Goal: Task Accomplishment & Management: Use online tool/utility

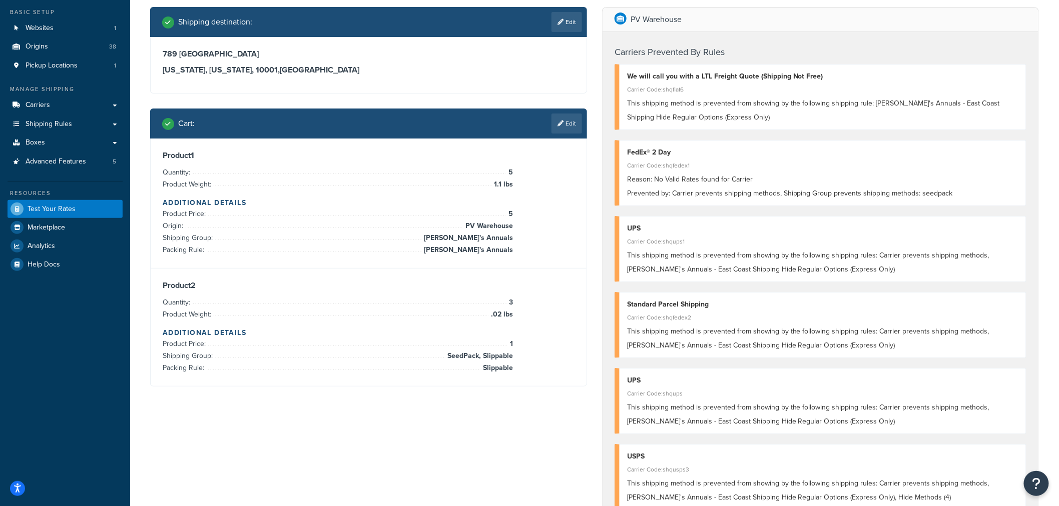
click at [248, 429] on div "Shipping destination : Edit [STREET_ADDRESS][US_STATE][US_STATE] Cart : Edit Pr…" at bounding box center [595, 481] width 904 height 949
click at [351, 68] on h3 "[US_STATE], [US_STATE], 10001 , [GEOGRAPHIC_DATA]" at bounding box center [369, 70] width 412 height 10
click at [568, 21] on link "Edit" at bounding box center [566, 22] width 31 height 20
select select "NY"
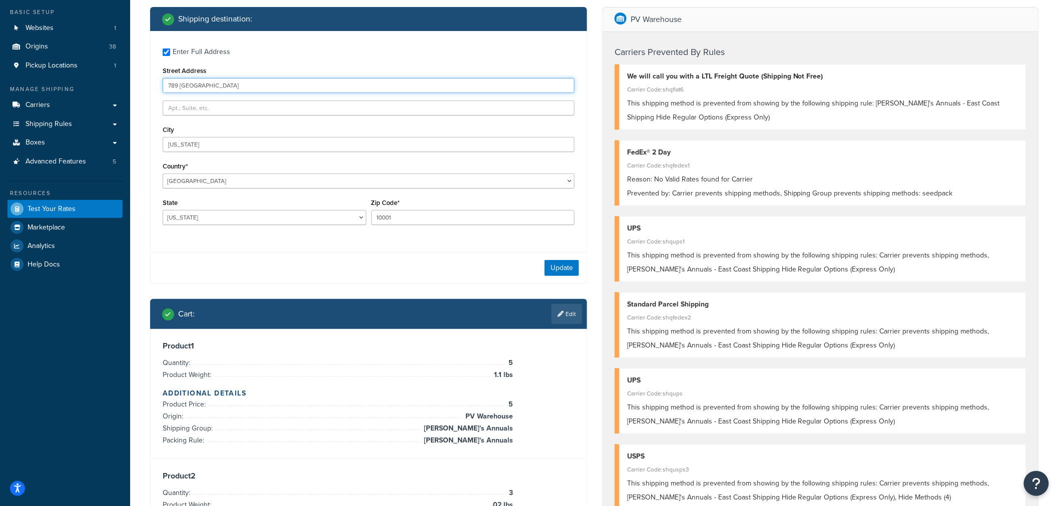
click at [328, 84] on input "789 [GEOGRAPHIC_DATA]" at bounding box center [369, 85] width 412 height 15
drag, startPoint x: 327, startPoint y: 84, endPoint x: 21, endPoint y: 158, distance: 315.0
click at [21, 158] on div "Dashboard Basic Setup Websites 1 Origins 38 Pickup Locations 1 Manage Shipping …" at bounding box center [529, 474] width 1059 height 1061
type input "PO Box 123"
type input "[STREET_ADDRESS]"
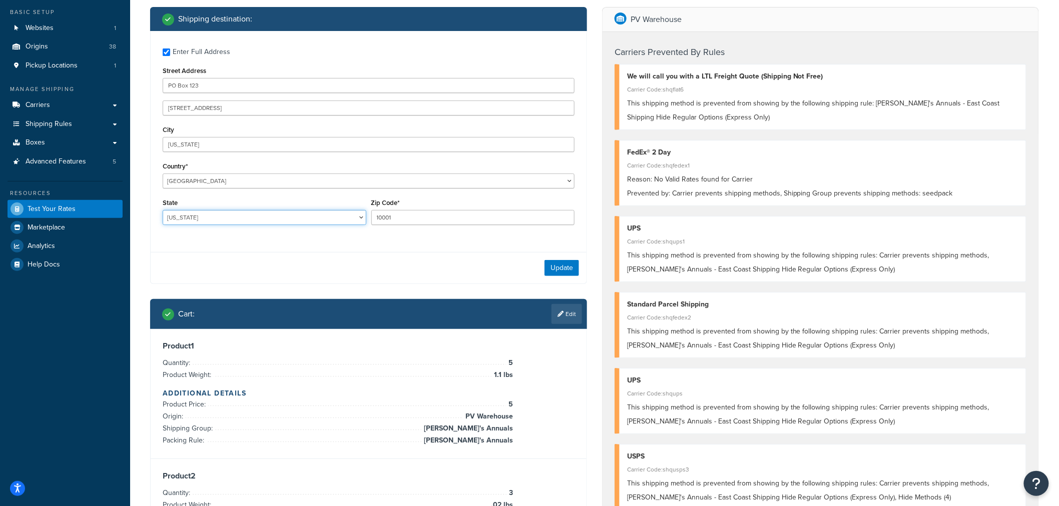
select select "CA"
drag, startPoint x: 228, startPoint y: 145, endPoint x: 124, endPoint y: 152, distance: 104.8
click at [126, 151] on div "Dashboard Basic Setup Websites 1 Origins 38 Pickup Locations 1 Manage Shipping …" at bounding box center [529, 474] width 1059 height 1061
type input "c"
type input "[GEOGRAPHIC_DATA]"
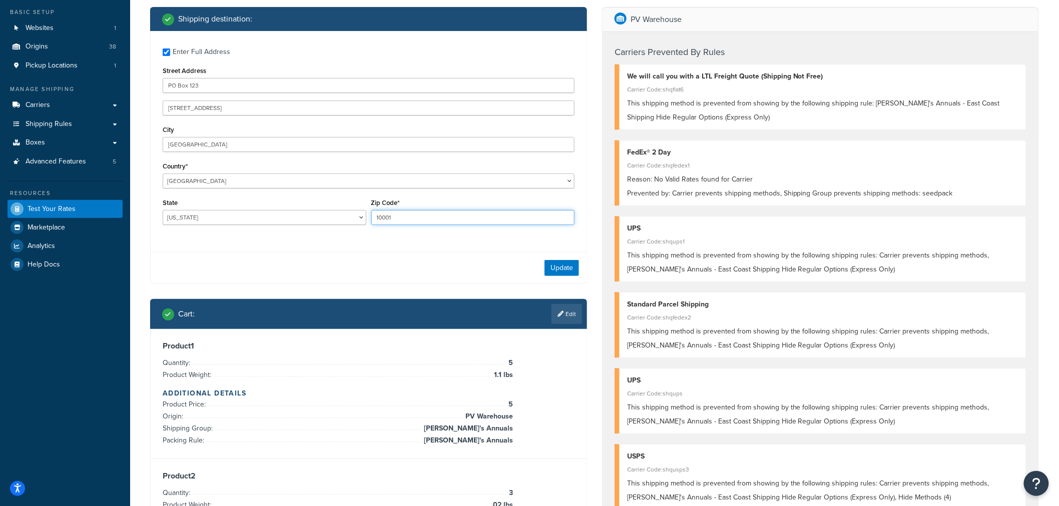
drag, startPoint x: 421, startPoint y: 222, endPoint x: 328, endPoint y: 221, distance: 92.6
click at [328, 221] on div "State [US_STATE] [US_STATE] [US_STATE] [US_STATE] [US_STATE] Armed Forces Ameri…" at bounding box center [368, 214] width 417 height 37
type input "95814"
click at [571, 263] on button "Update" at bounding box center [561, 268] width 35 height 16
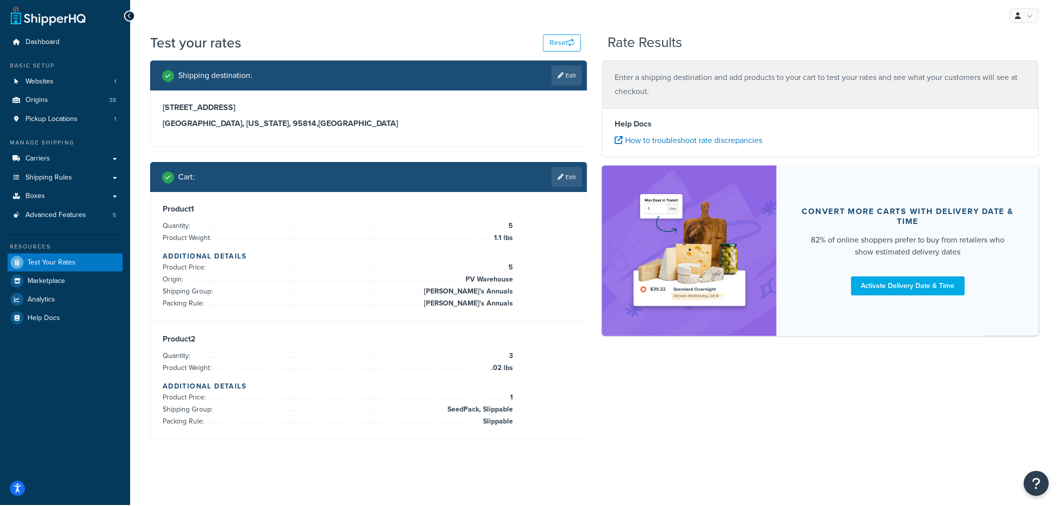
scroll to position [1, 0]
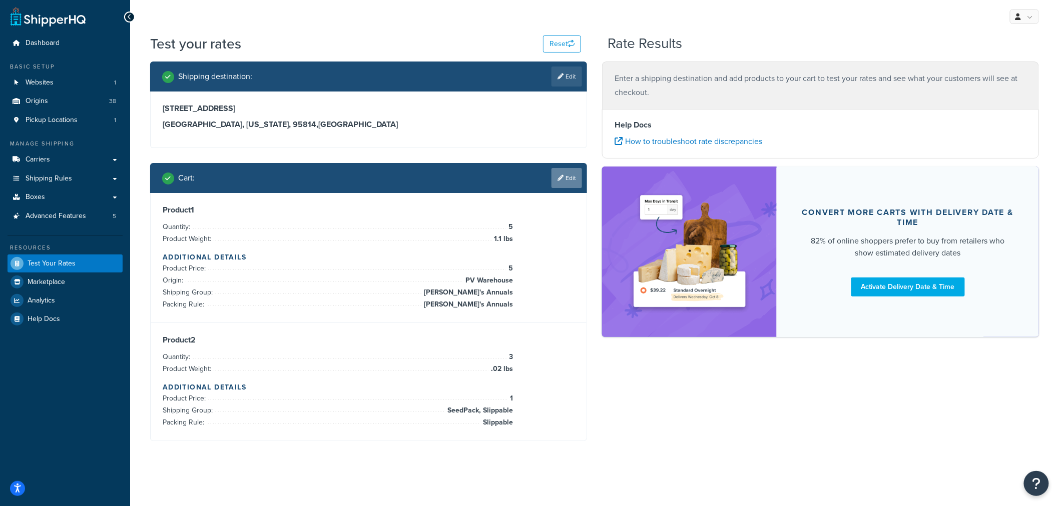
click at [565, 176] on link "Edit" at bounding box center [566, 178] width 31 height 20
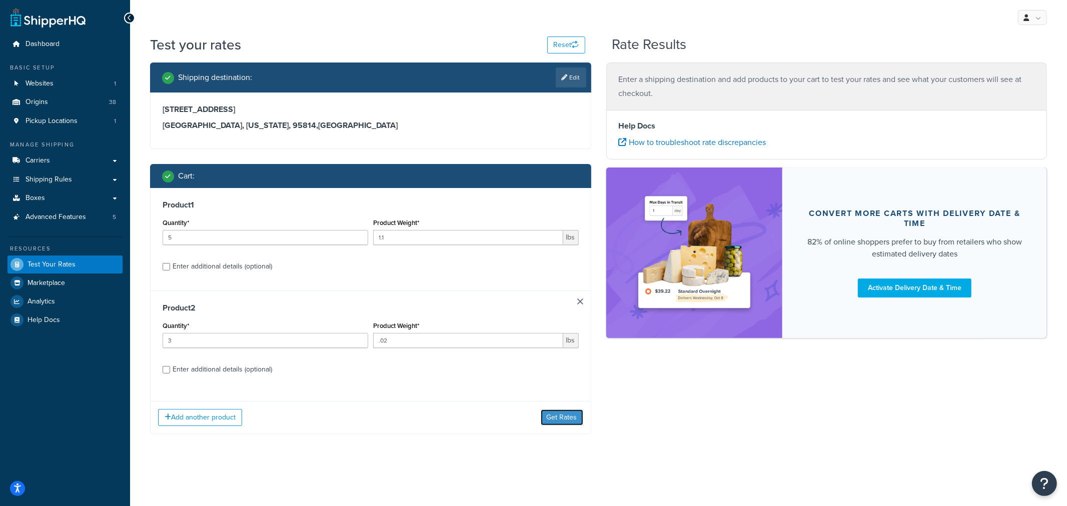
click at [554, 414] on button "Get Rates" at bounding box center [562, 418] width 43 height 16
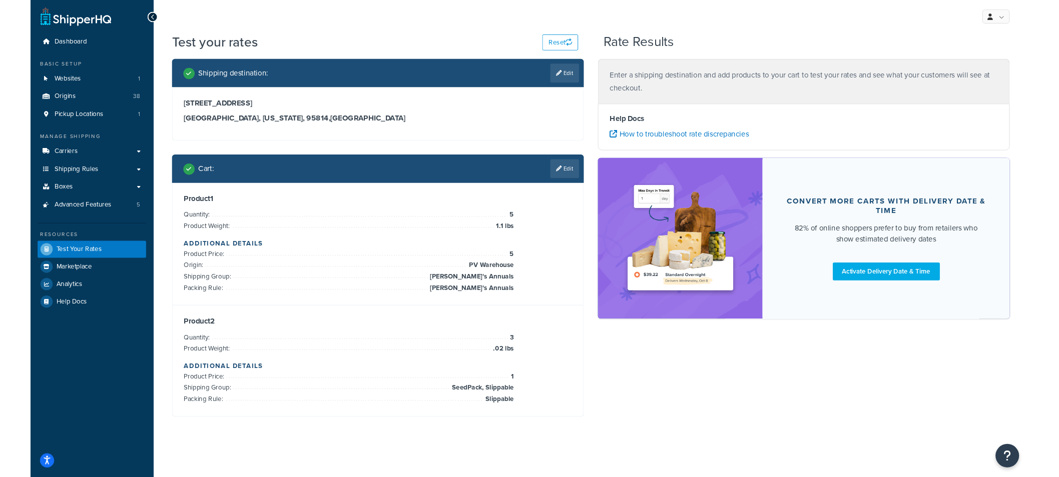
scroll to position [1, 0]
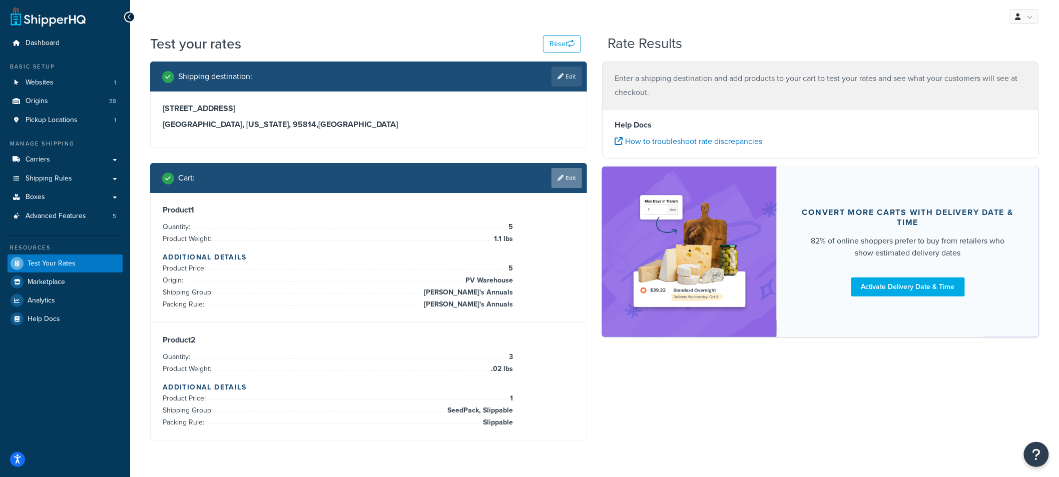
click at [560, 178] on icon at bounding box center [560, 178] width 6 height 6
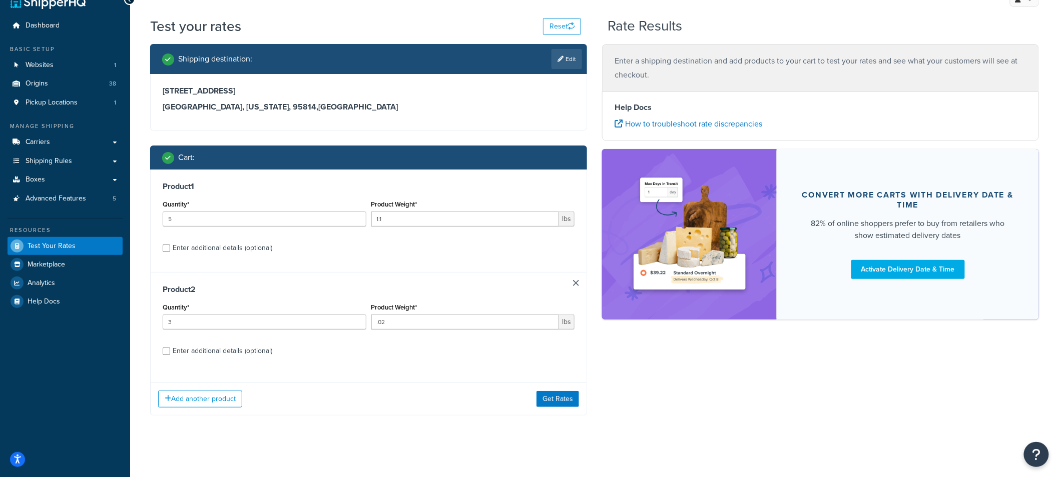
scroll to position [23, 0]
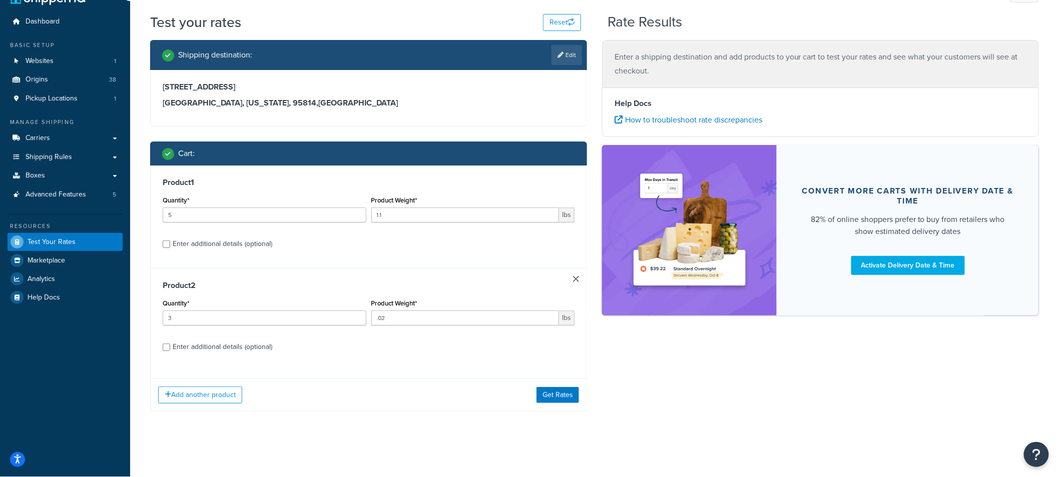
click at [581, 270] on div "Product 2 Quantity* 3 Product Weight* .02 lbs Enter additional details (optiona…" at bounding box center [369, 319] width 436 height 103
click at [575, 278] on link at bounding box center [576, 279] width 6 height 6
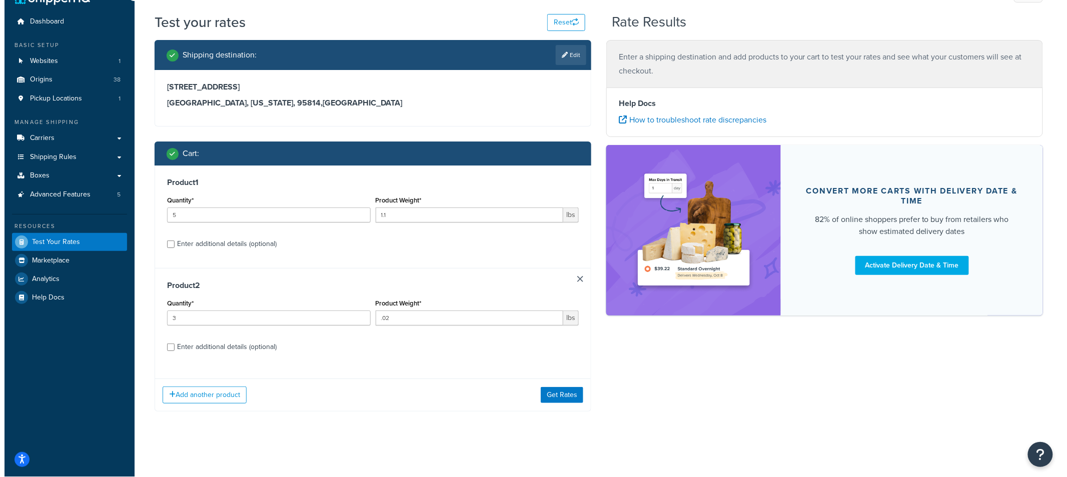
scroll to position [0, 0]
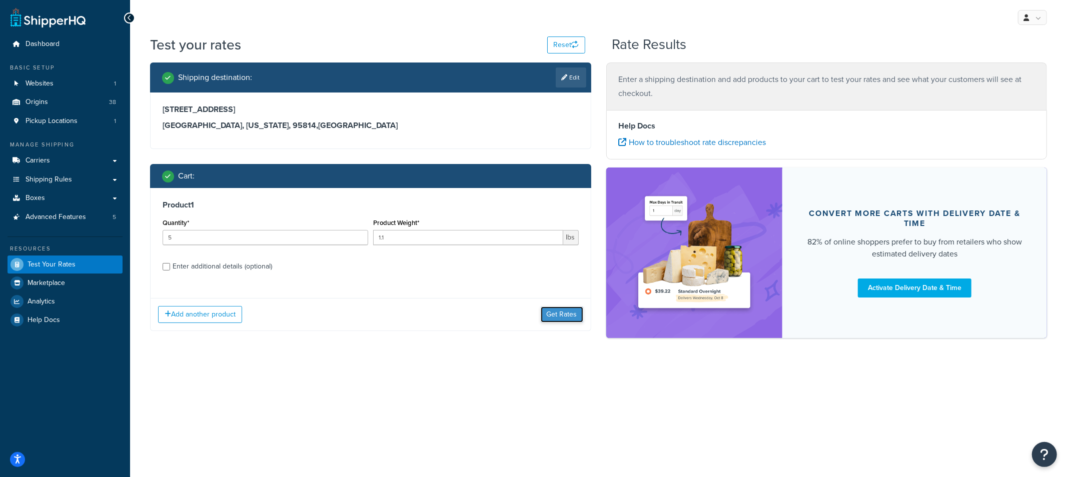
click at [557, 314] on button "Get Rates" at bounding box center [562, 315] width 43 height 16
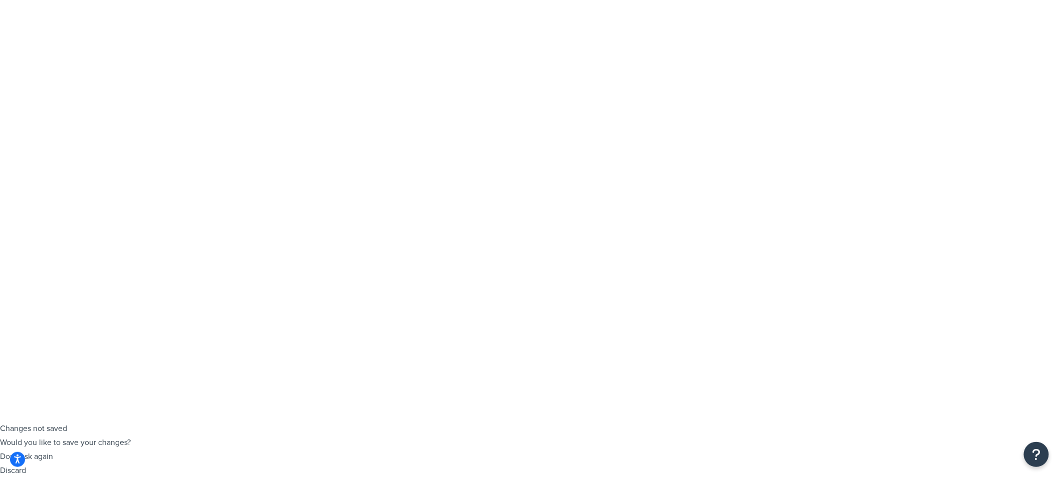
type input "3"
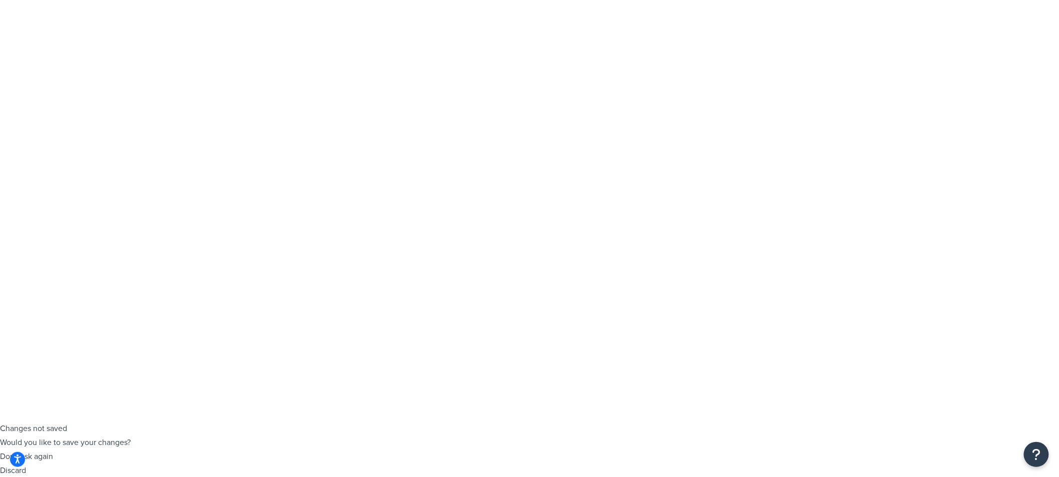
drag, startPoint x: 444, startPoint y: 284, endPoint x: 331, endPoint y: 289, distance: 113.2
type input ".02"
drag, startPoint x: 212, startPoint y: 317, endPoint x: 217, endPoint y: 320, distance: 6.1
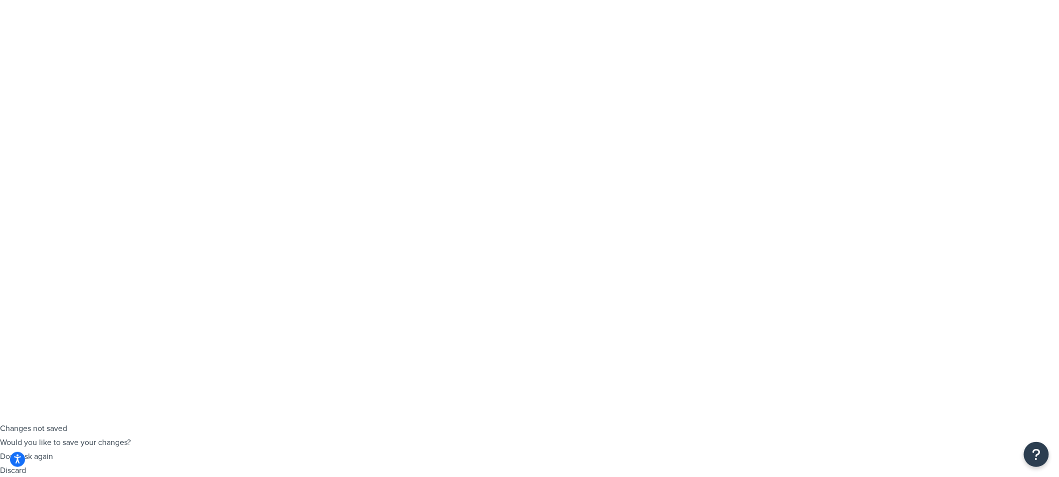
checkbox input "true"
select select "84863"
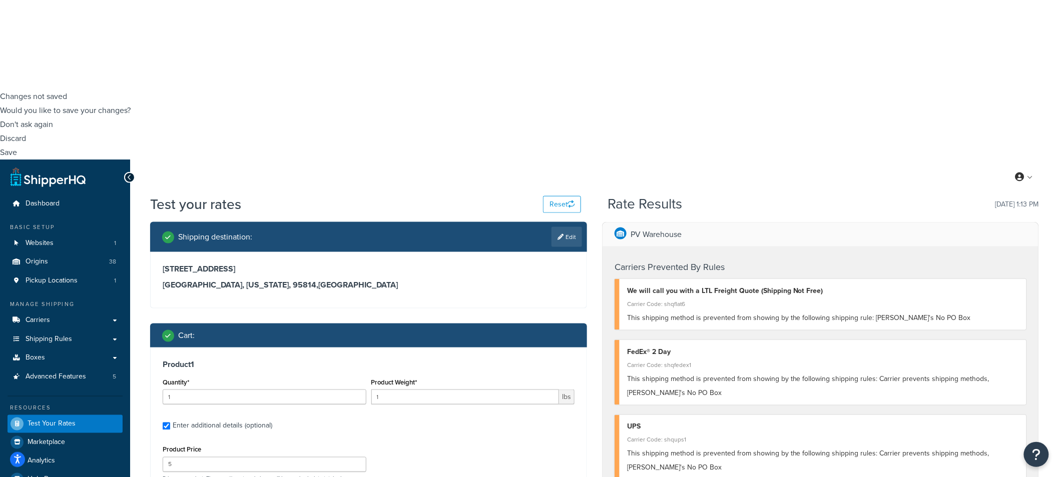
scroll to position [389, 0]
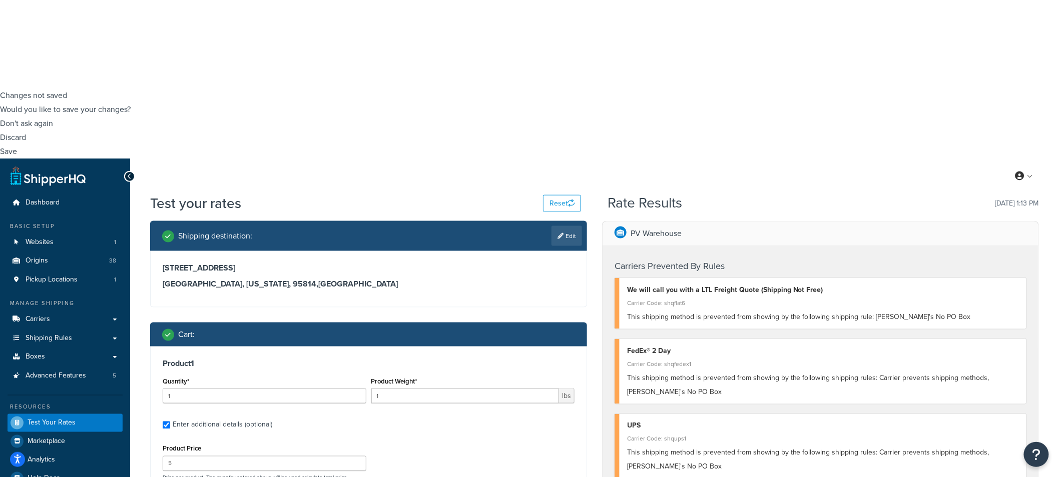
type input "slipp"
type input "seed"
select select "23050"
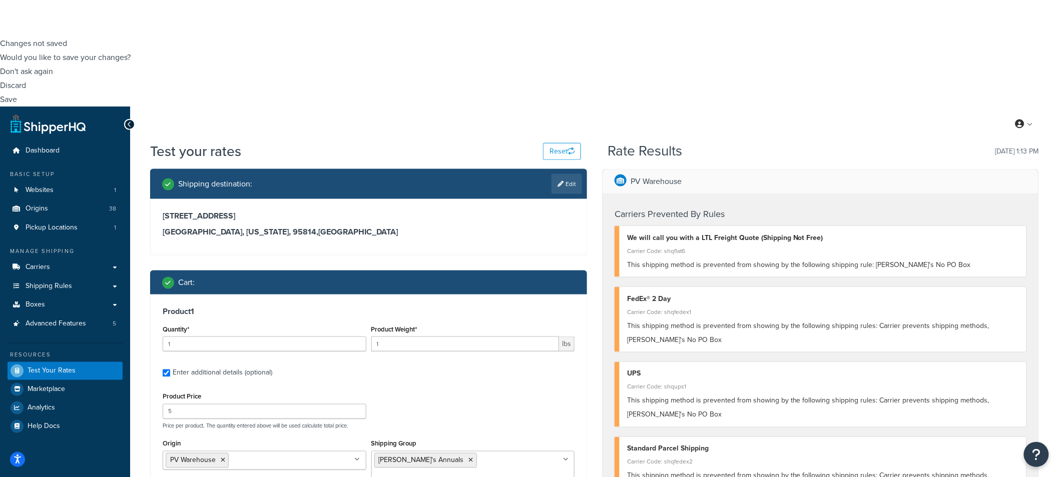
scroll to position [444, 0]
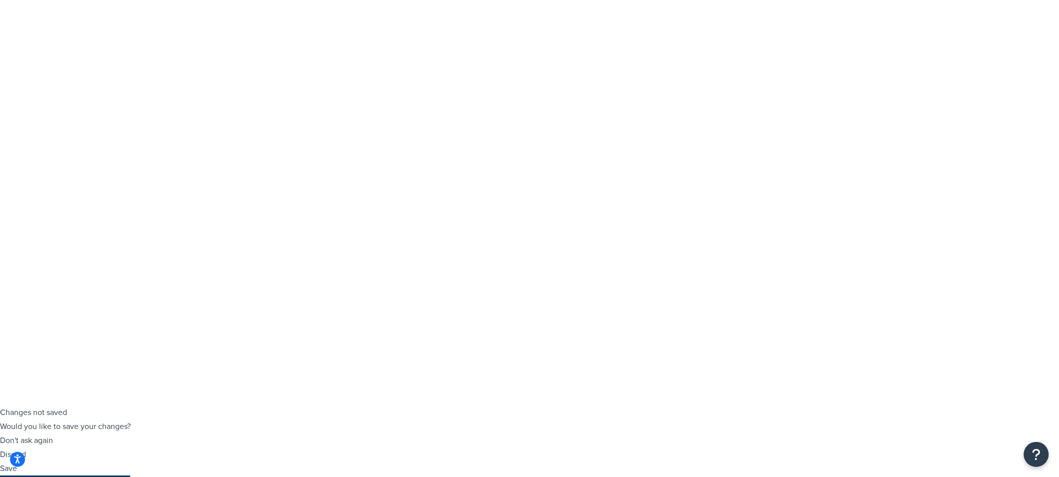
scroll to position [0, 0]
select select "NY"
drag, startPoint x: 253, startPoint y: 143, endPoint x: 190, endPoint y: 145, distance: 62.6
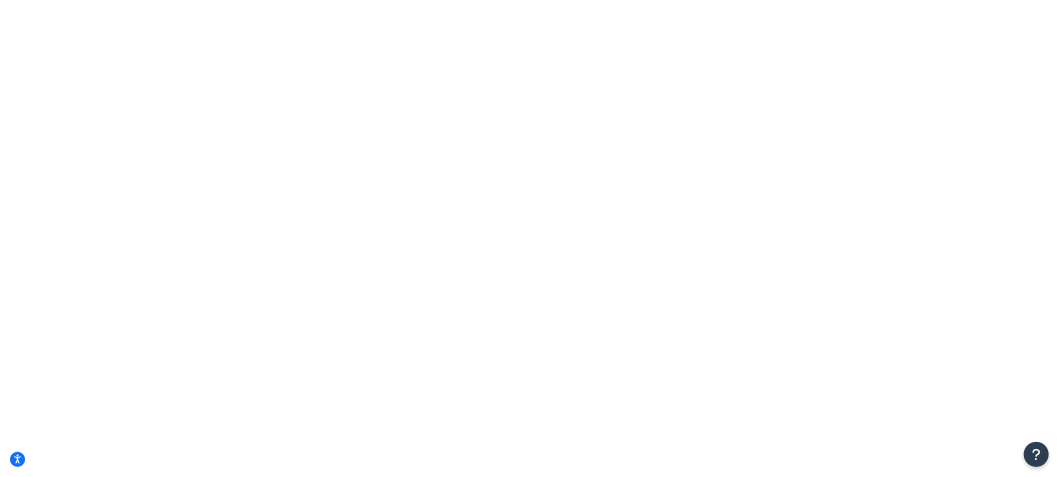
drag, startPoint x: 168, startPoint y: 143, endPoint x: 234, endPoint y: 139, distance: 66.7
type input "1"
